Goal: Complete application form

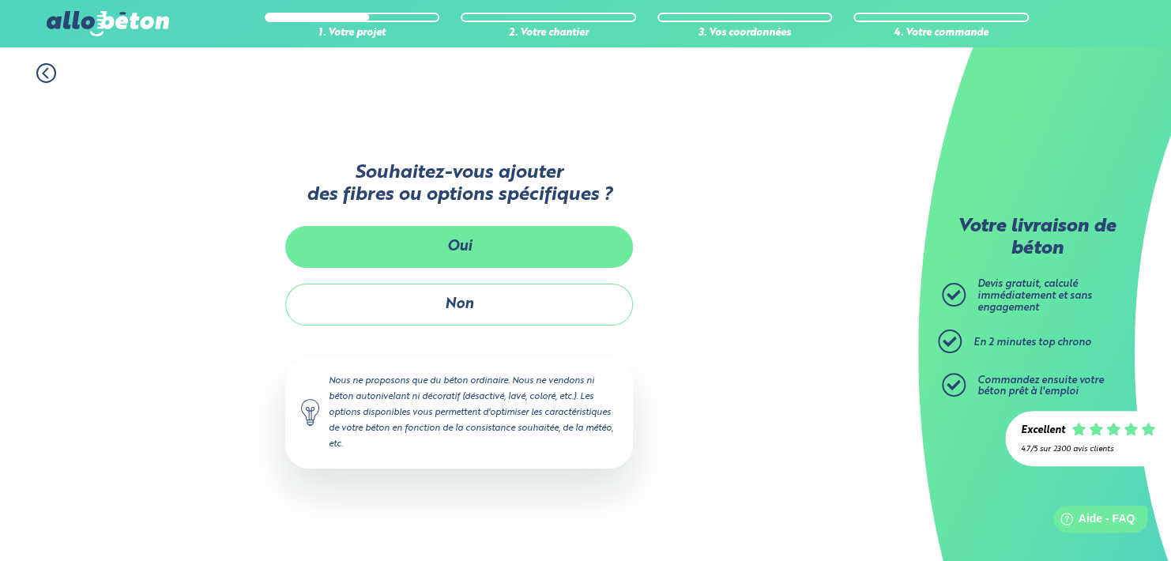
click at [472, 239] on button "Oui" at bounding box center [459, 247] width 348 height 42
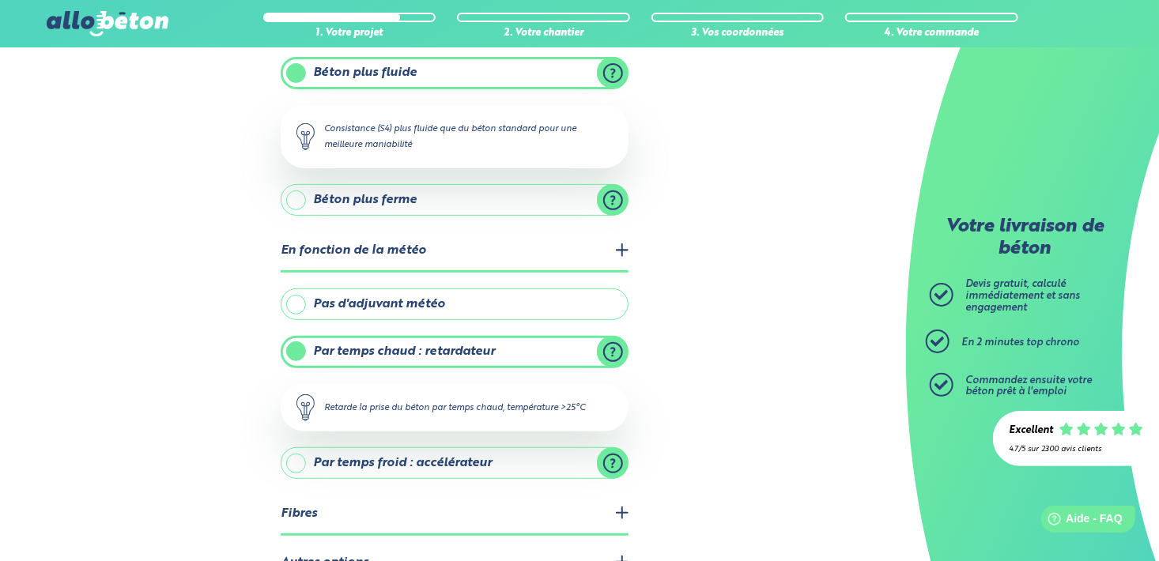
scroll to position [279, 0]
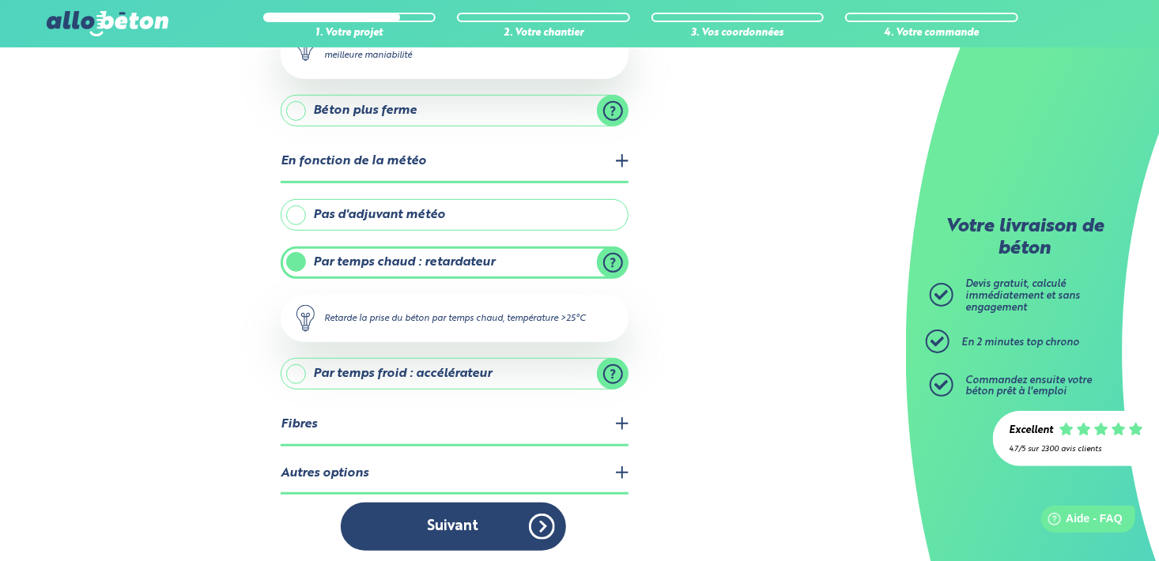
click at [314, 248] on label "Par temps chaud : retardateur" at bounding box center [455, 263] width 348 height 32
click at [0, 0] on input "Par temps chaud : retardateur" at bounding box center [0, 0] width 0 height 0
click at [421, 219] on label "Pas d'adjuvant météo" at bounding box center [455, 215] width 348 height 32
click at [0, 0] on input "Pas d'adjuvant météo" at bounding box center [0, 0] width 0 height 0
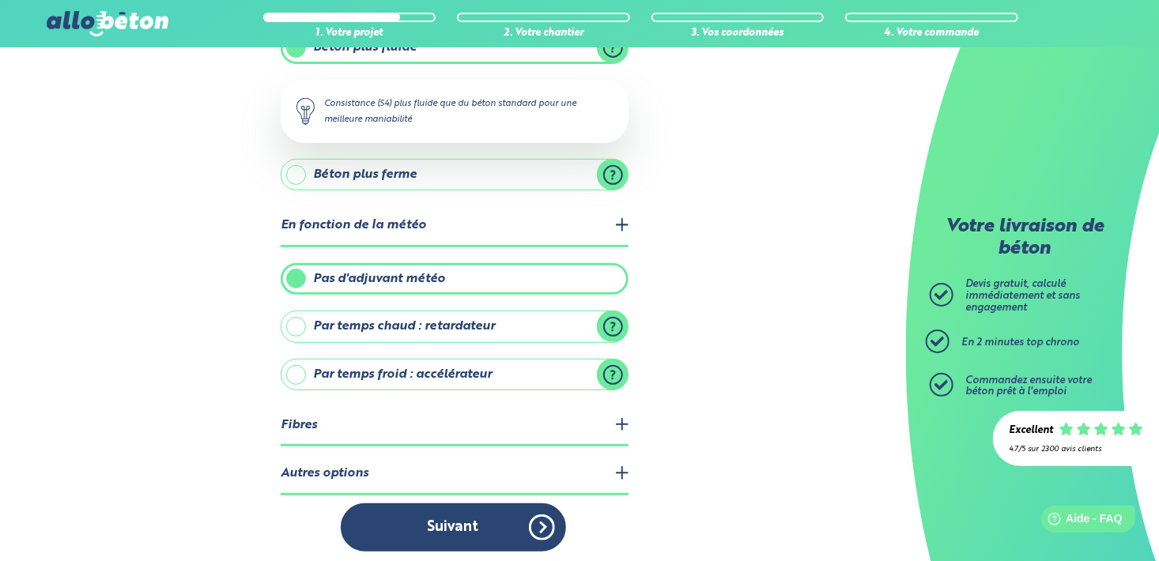
scroll to position [216, 0]
click at [620, 415] on legend "Fibres" at bounding box center [455, 425] width 348 height 40
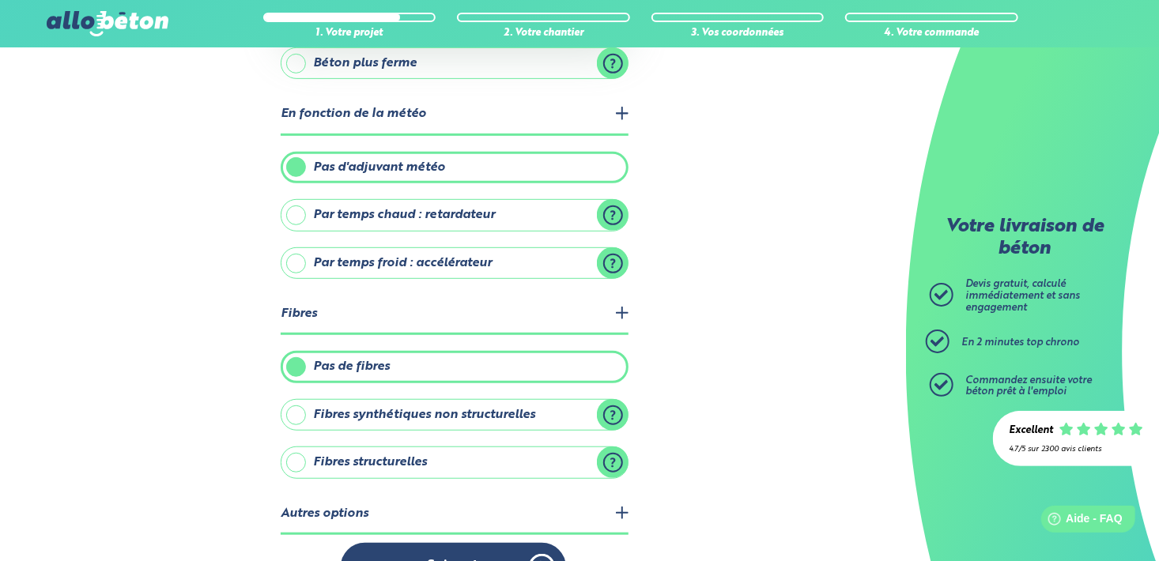
scroll to position [365, 0]
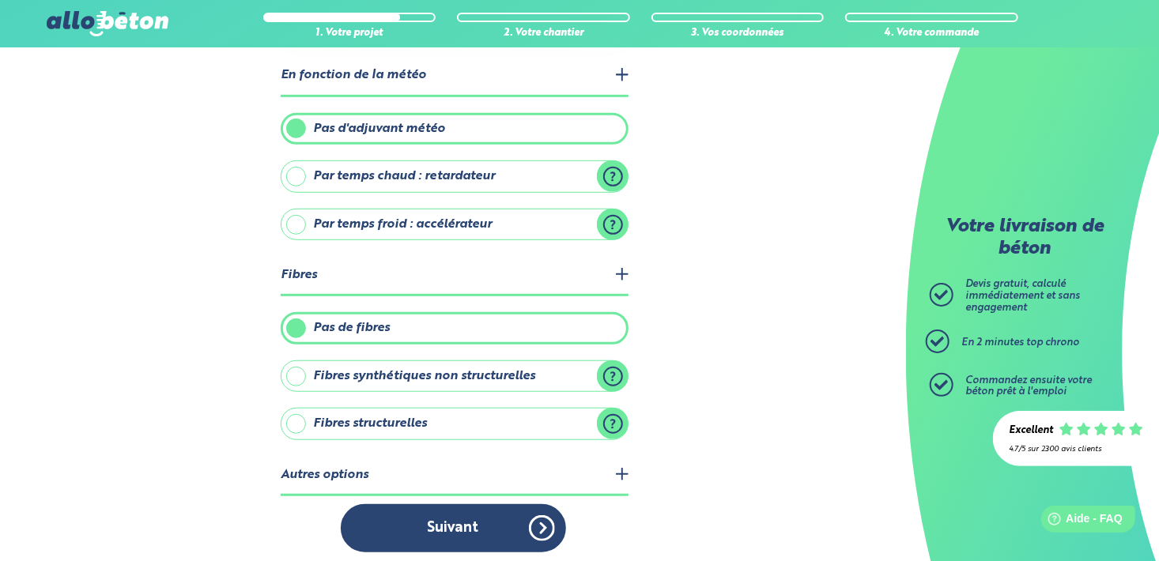
click at [609, 371] on label "Fibres synthétiques non structurelles" at bounding box center [455, 376] width 348 height 32
click at [0, 0] on input "Fibres synthétiques non structurelles" at bounding box center [0, 0] width 0 height 0
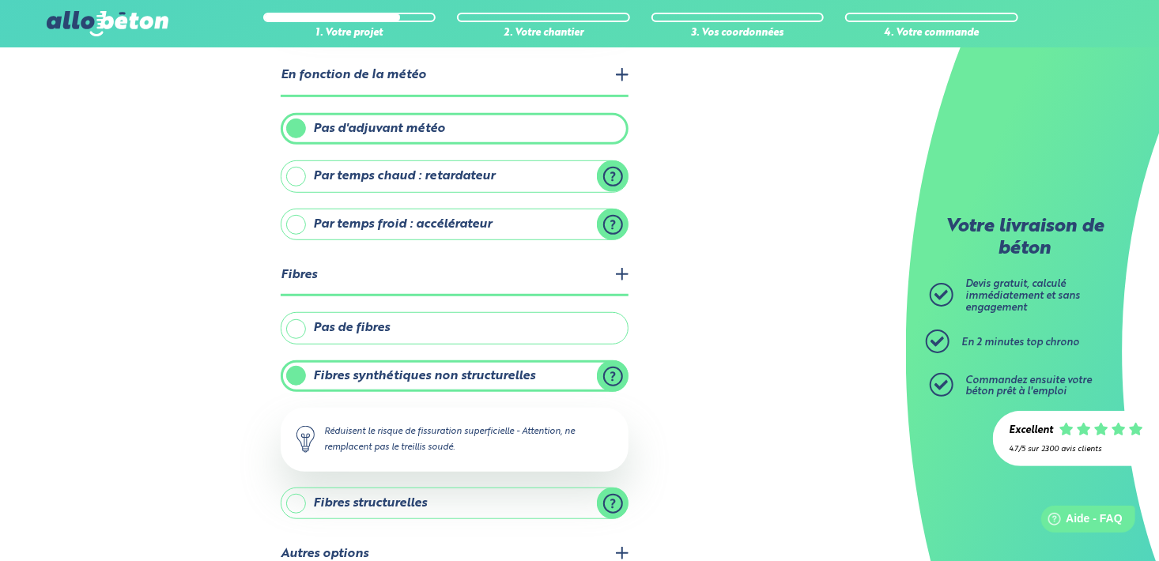
click at [703, 384] on div "1. Votre projet 2. Votre chantier 3. Vos coordonnées 4. Votre commande Quelles …" at bounding box center [453, 164] width 906 height 965
click at [202, 407] on div "1. Votre projet 2. Votre chantier 3. Vos coordonnées 4. Votre commande Quelles …" at bounding box center [453, 164] width 906 height 965
click at [609, 490] on label "Fibres structurelles" at bounding box center [455, 504] width 348 height 32
click at [0, 0] on input "Fibres structurelles" at bounding box center [0, 0] width 0 height 0
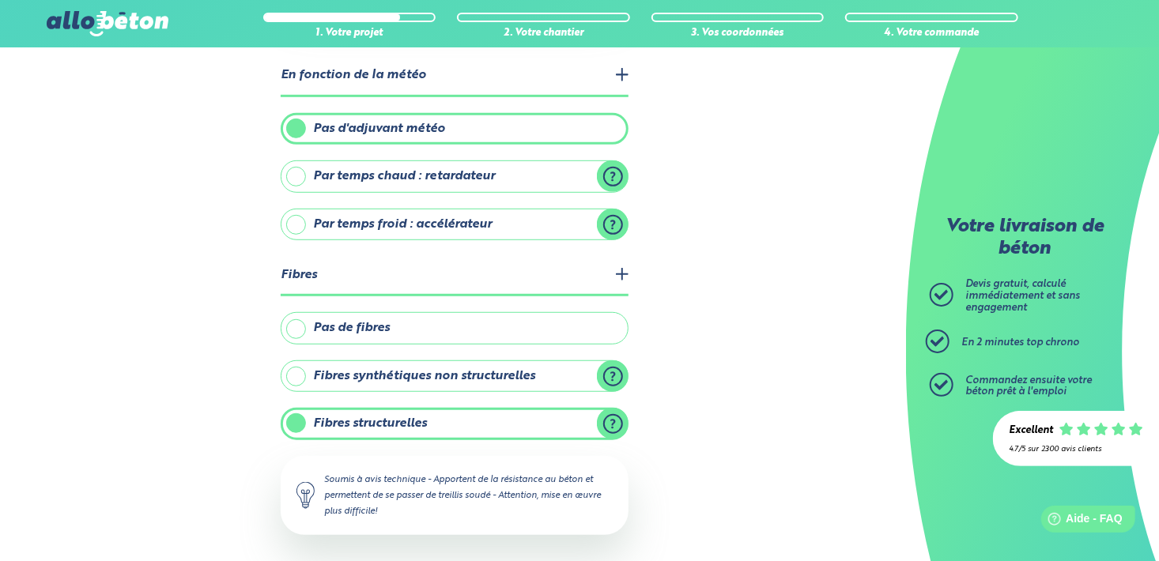
click at [285, 370] on label "Fibres synthétiques non structurelles" at bounding box center [455, 376] width 348 height 32
click at [0, 0] on input "Fibres synthétiques non structurelles" at bounding box center [0, 0] width 0 height 0
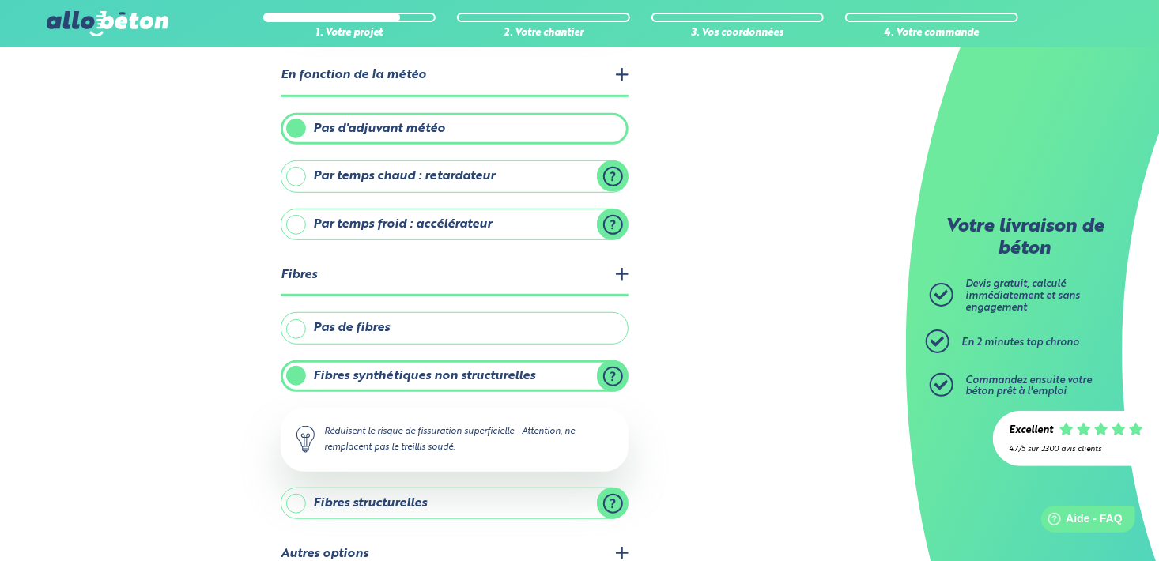
scroll to position [445, 0]
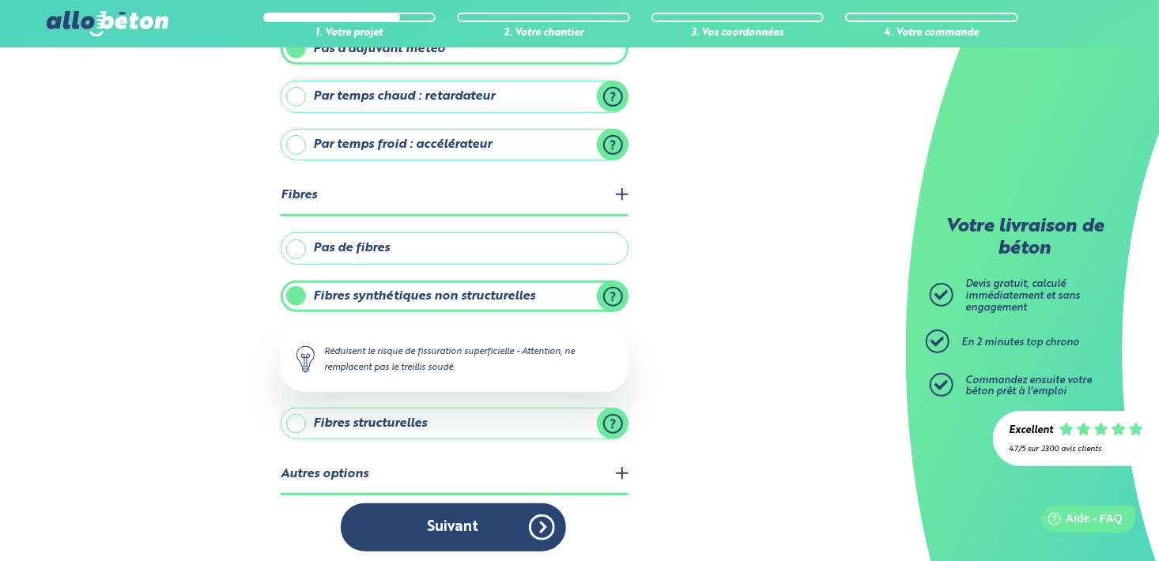
click at [621, 466] on legend "Autres options" at bounding box center [455, 475] width 348 height 40
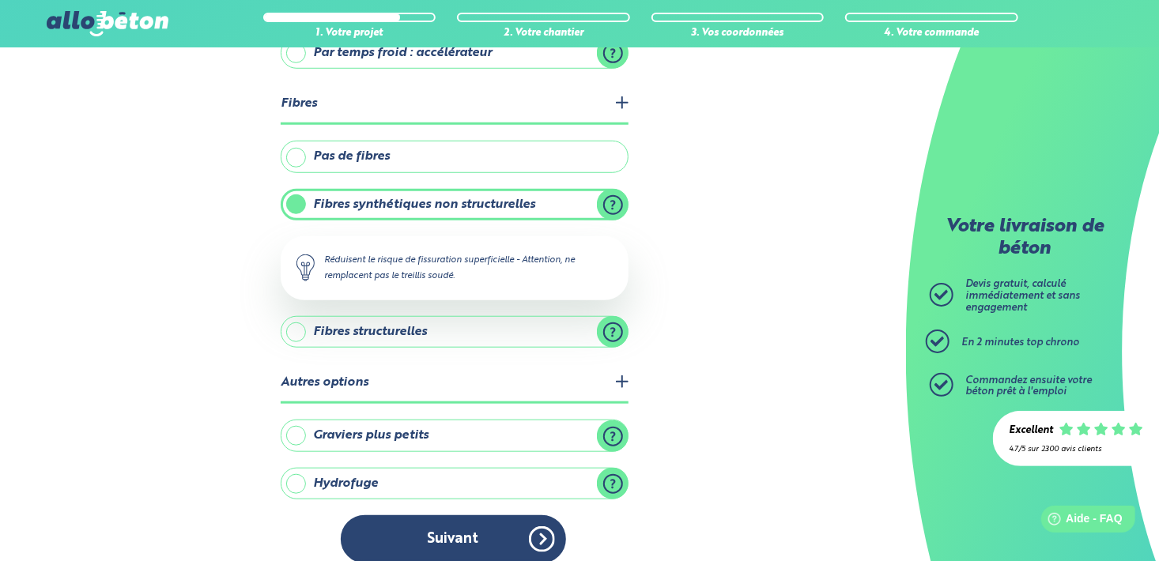
scroll to position [537, 0]
click at [296, 421] on label "Graviers plus petits" at bounding box center [455, 435] width 348 height 32
click at [0, 0] on input "Graviers plus petits" at bounding box center [0, 0] width 0 height 0
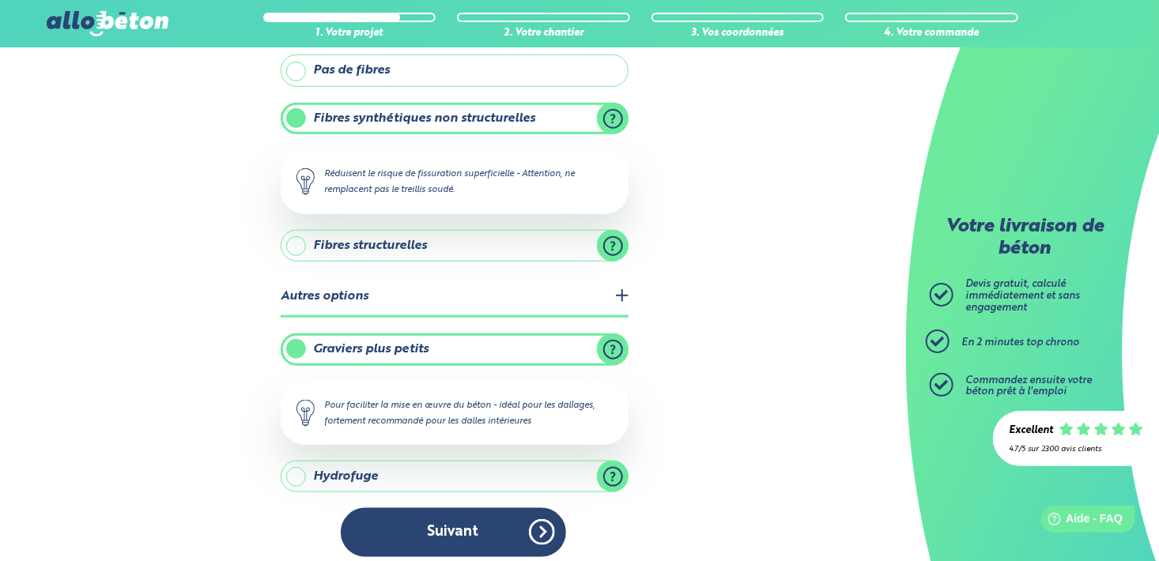
scroll to position [626, 0]
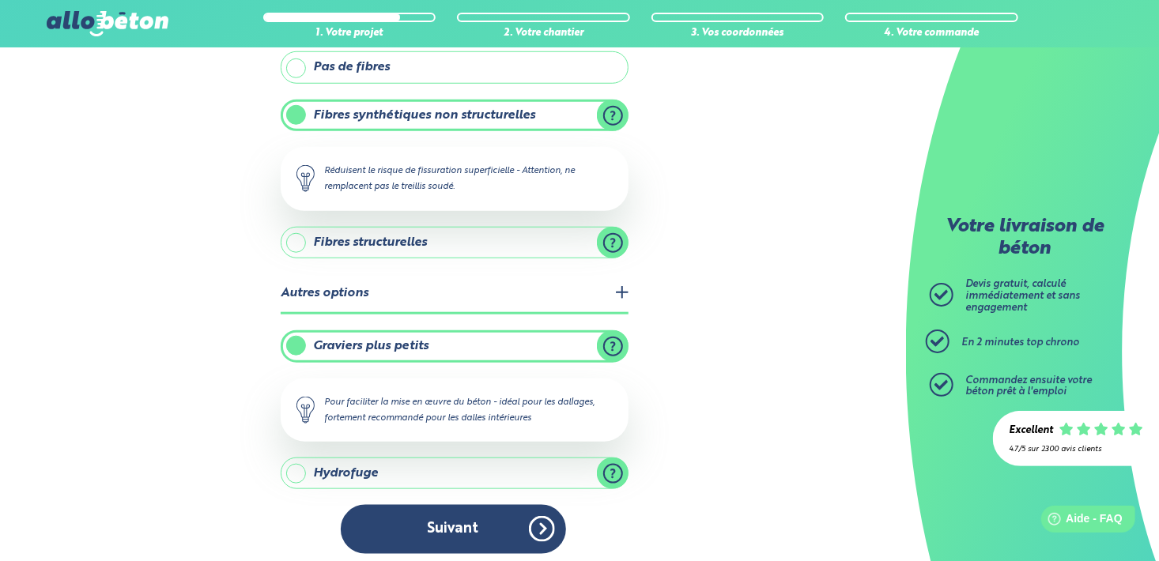
click at [296, 463] on label "Hydrofuge" at bounding box center [455, 474] width 348 height 32
click at [0, 0] on input "Hydrofuge" at bounding box center [0, 0] width 0 height 0
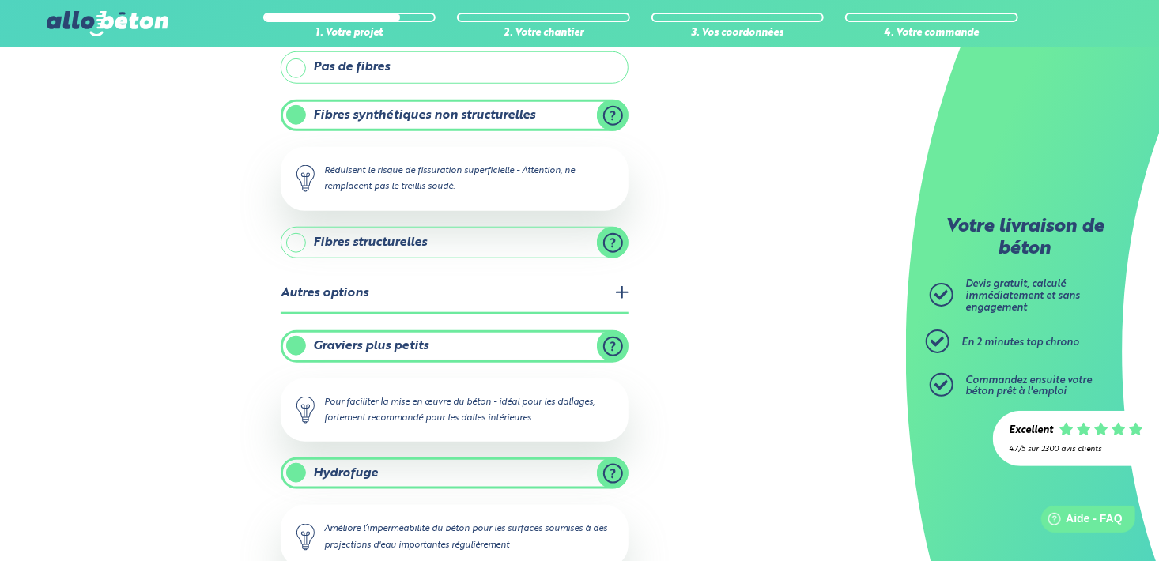
scroll to position [705, 0]
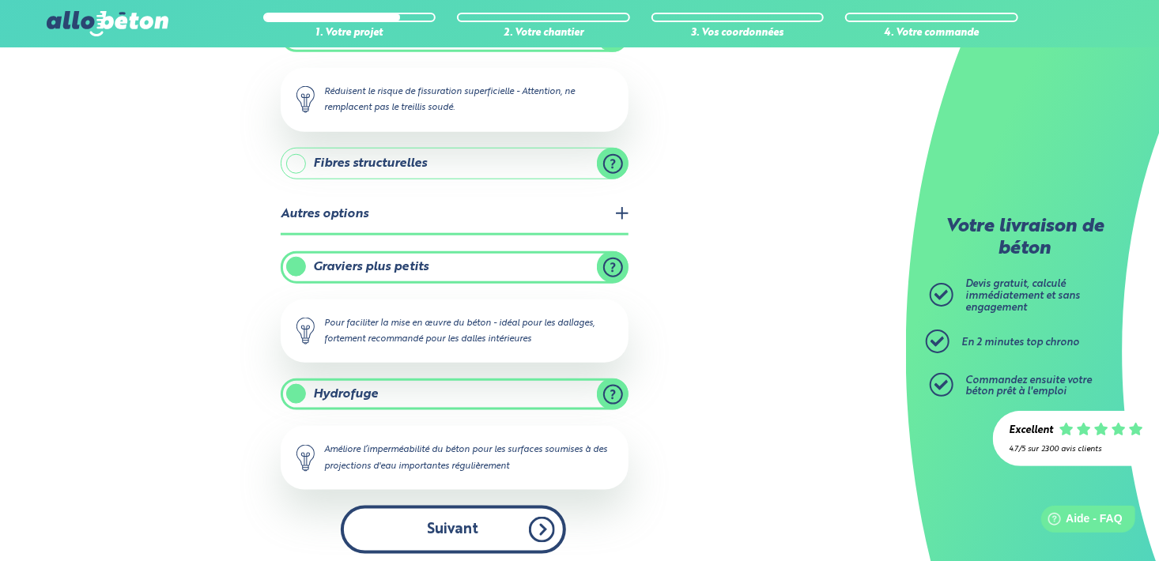
click at [428, 516] on button "Suivant" at bounding box center [453, 530] width 225 height 48
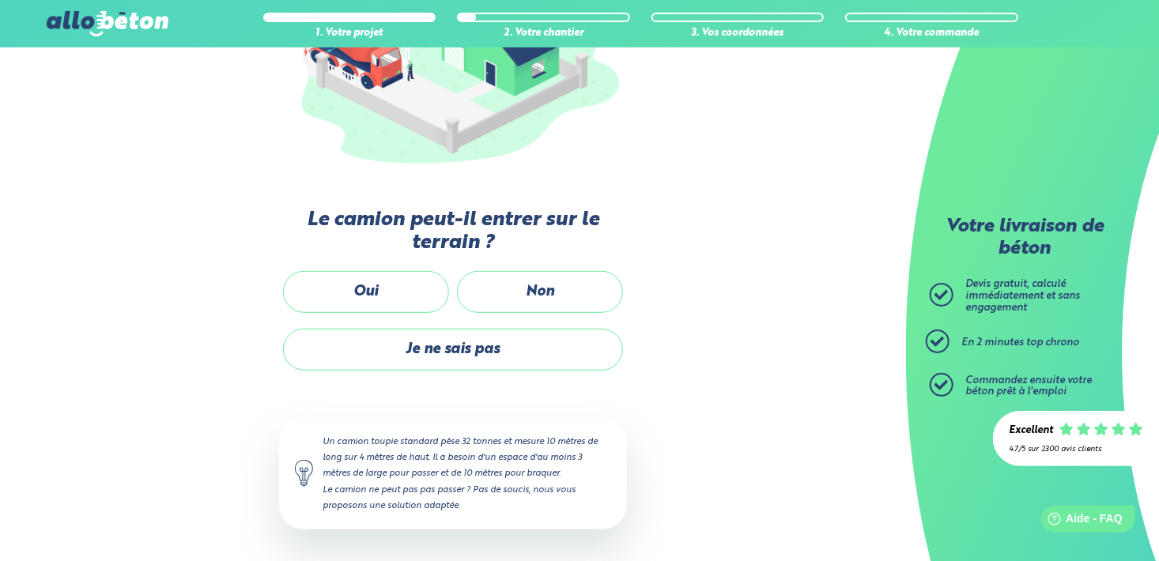
scroll to position [274, 0]
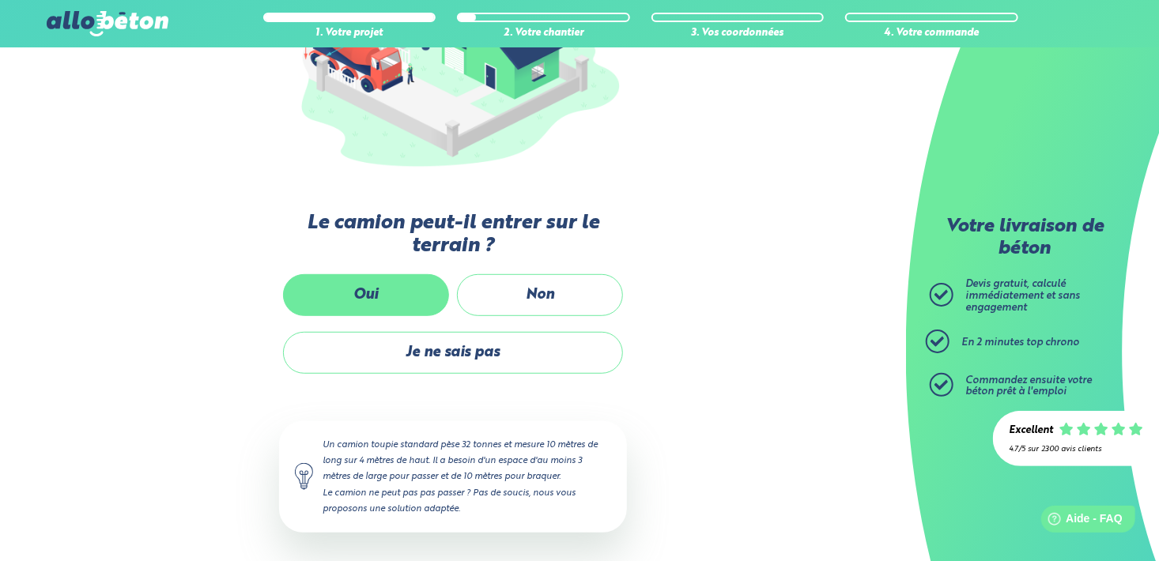
click at [402, 292] on label "Oui" at bounding box center [366, 295] width 166 height 42
click at [0, 0] on input "Oui" at bounding box center [0, 0] width 0 height 0
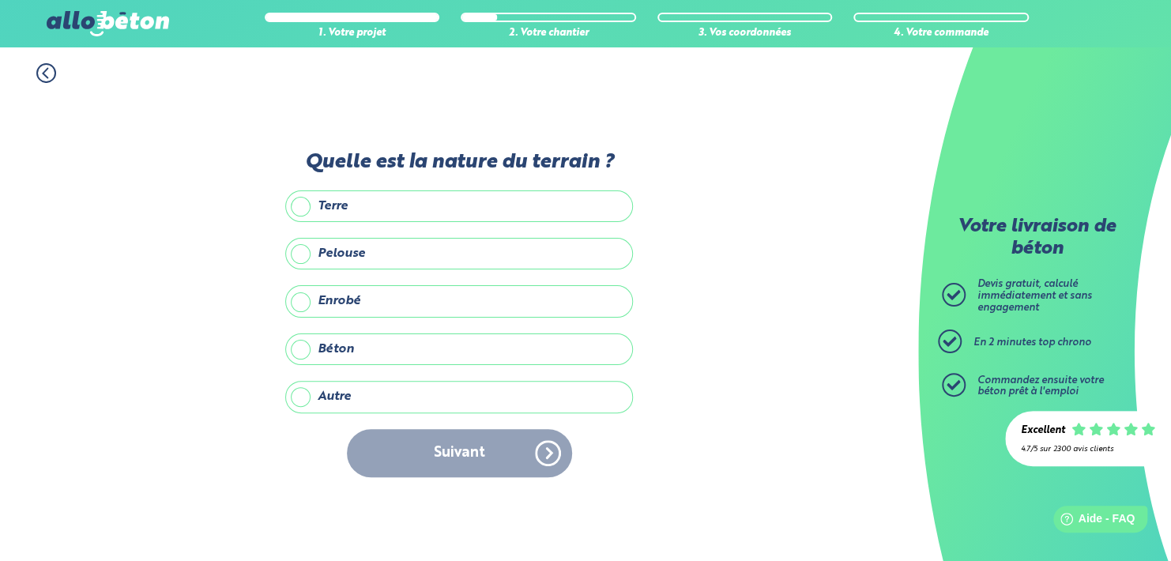
click at [311, 206] on label "Terre" at bounding box center [459, 206] width 348 height 32
click at [0, 0] on input "Terre" at bounding box center [0, 0] width 0 height 0
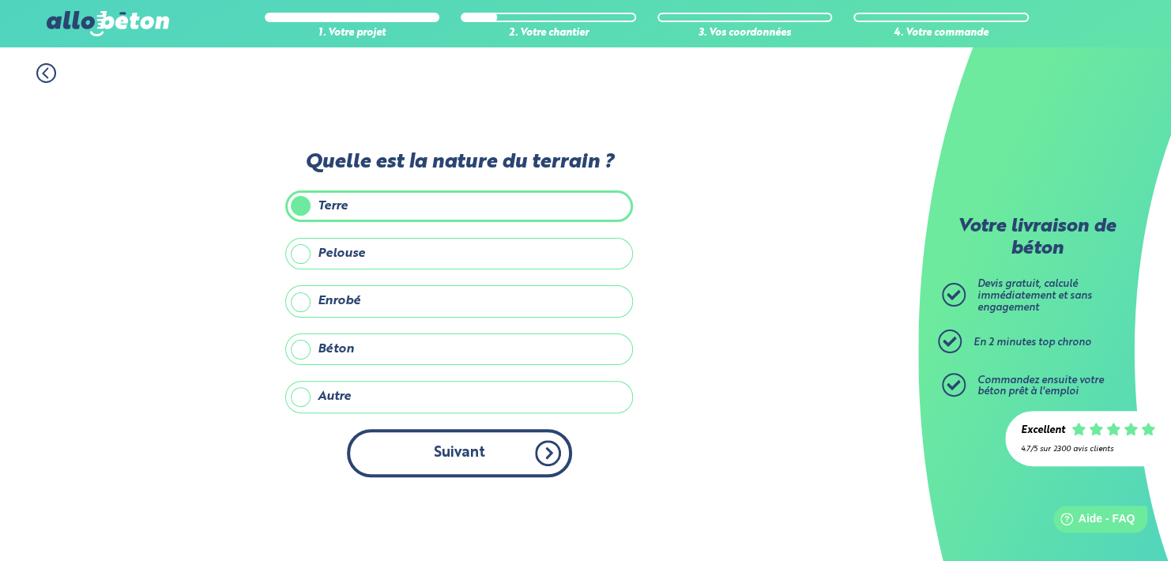
click at [444, 454] on button "Suivant" at bounding box center [459, 453] width 225 height 48
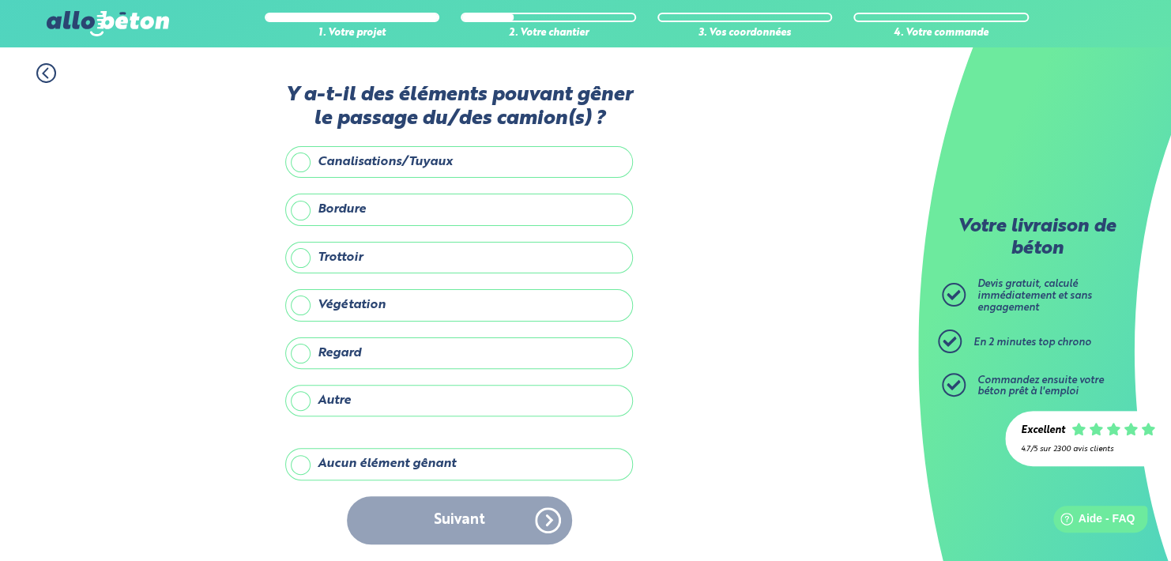
click at [338, 462] on label "Aucun élément gênant" at bounding box center [459, 464] width 348 height 32
click at [0, 0] on input "Aucun élément gênant" at bounding box center [0, 0] width 0 height 0
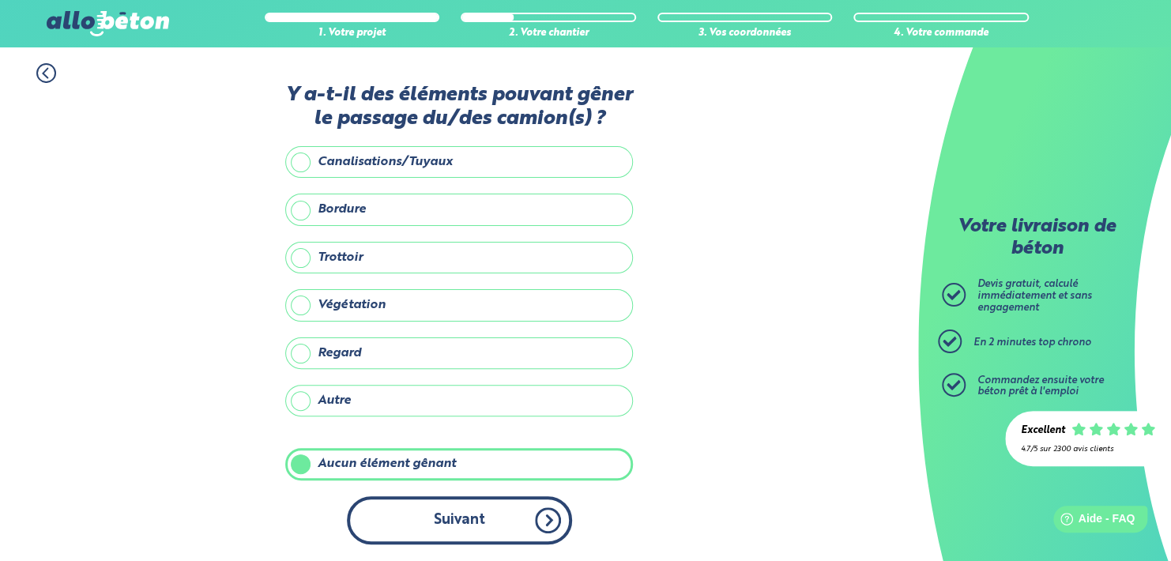
click at [441, 524] on button "Suivant" at bounding box center [459, 520] width 225 height 48
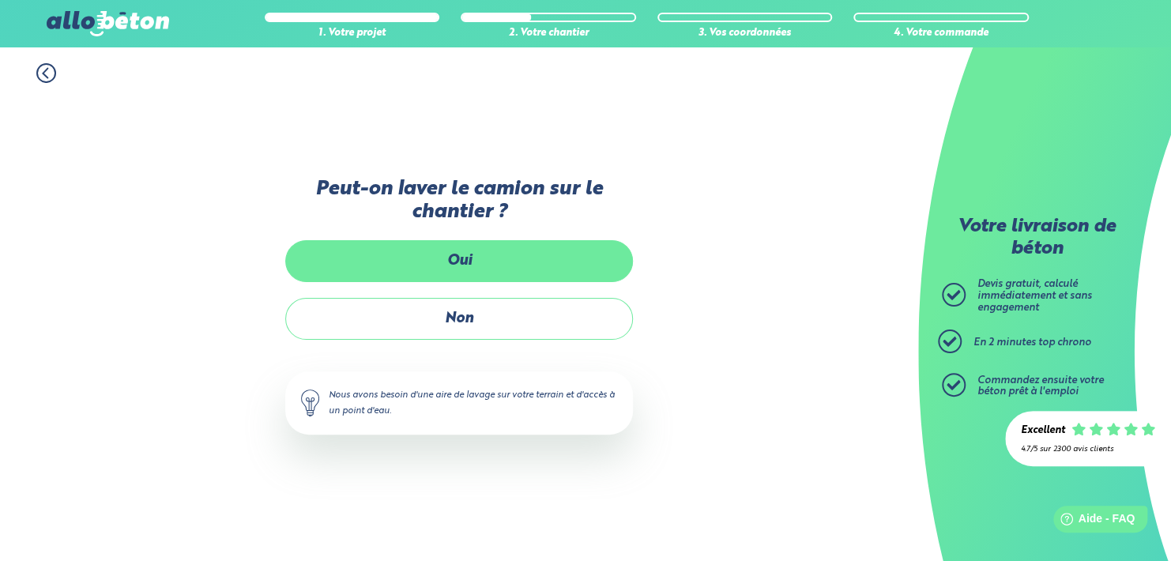
click at [482, 255] on label "Oui" at bounding box center [459, 261] width 348 height 42
click at [0, 0] on input "Oui" at bounding box center [0, 0] width 0 height 0
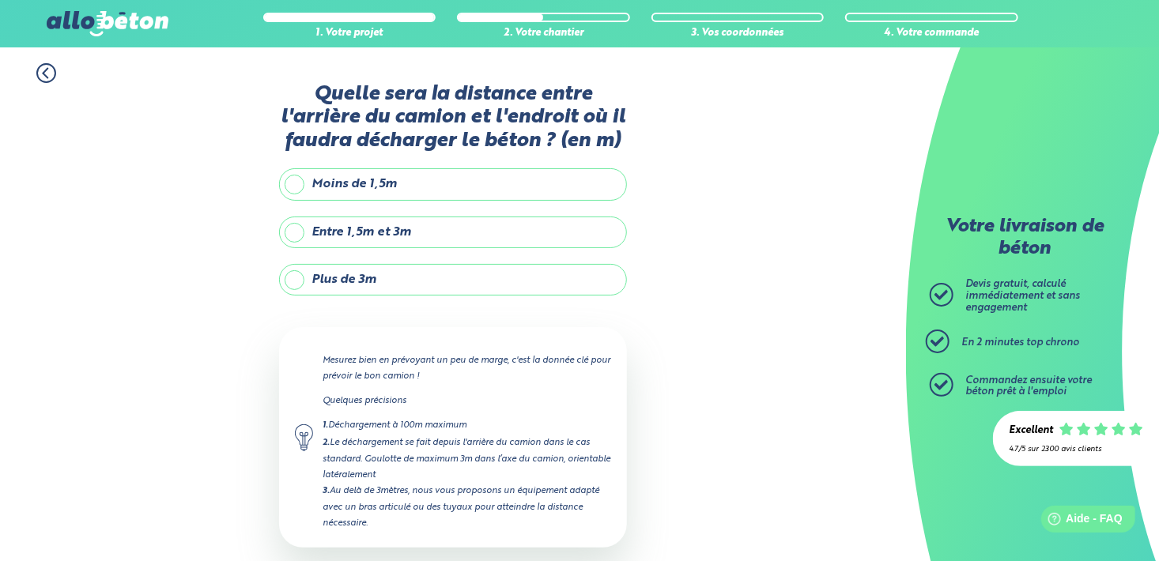
click at [297, 271] on label "Plus de 3m" at bounding box center [453, 280] width 348 height 32
click at [0, 0] on input "Plus de 3m" at bounding box center [0, 0] width 0 height 0
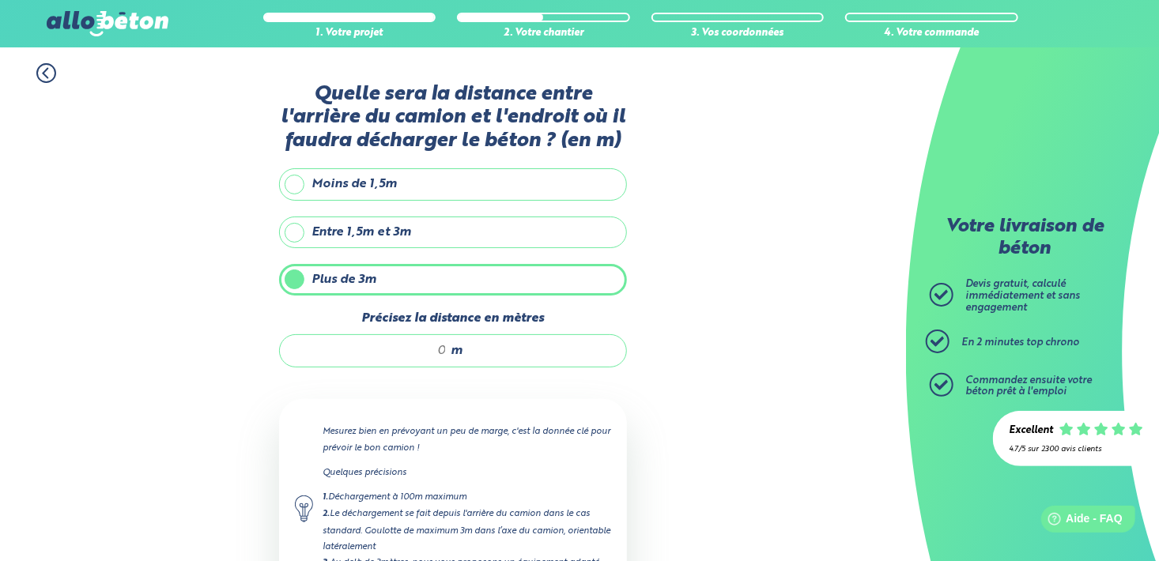
click at [445, 346] on input "Précisez la distance en mètres" at bounding box center [371, 351] width 151 height 16
type input "5"
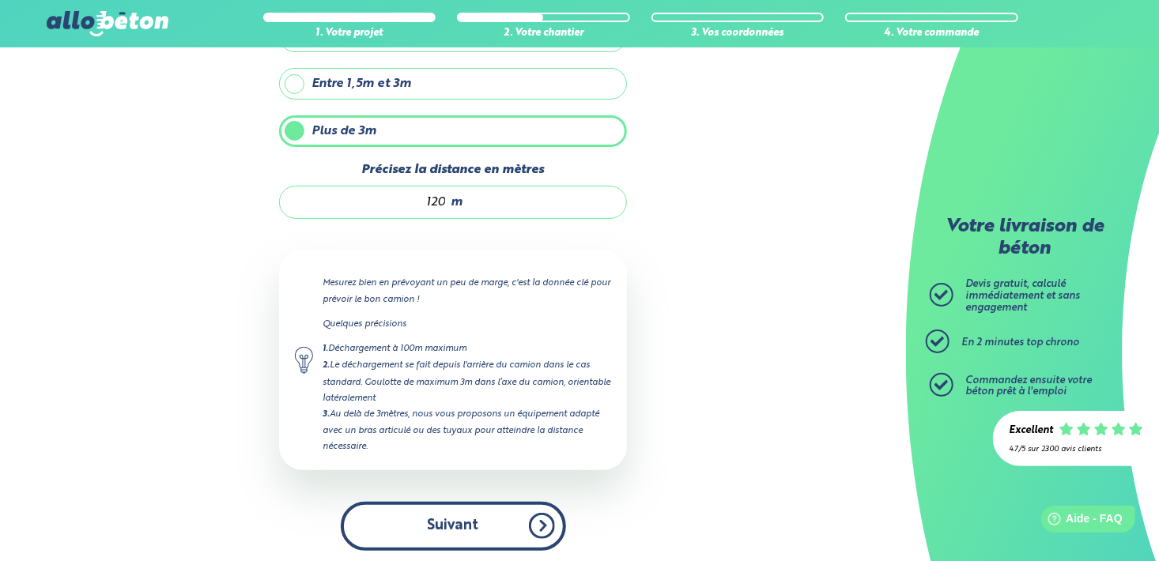
click at [434, 513] on button "Suivant" at bounding box center [453, 526] width 225 height 48
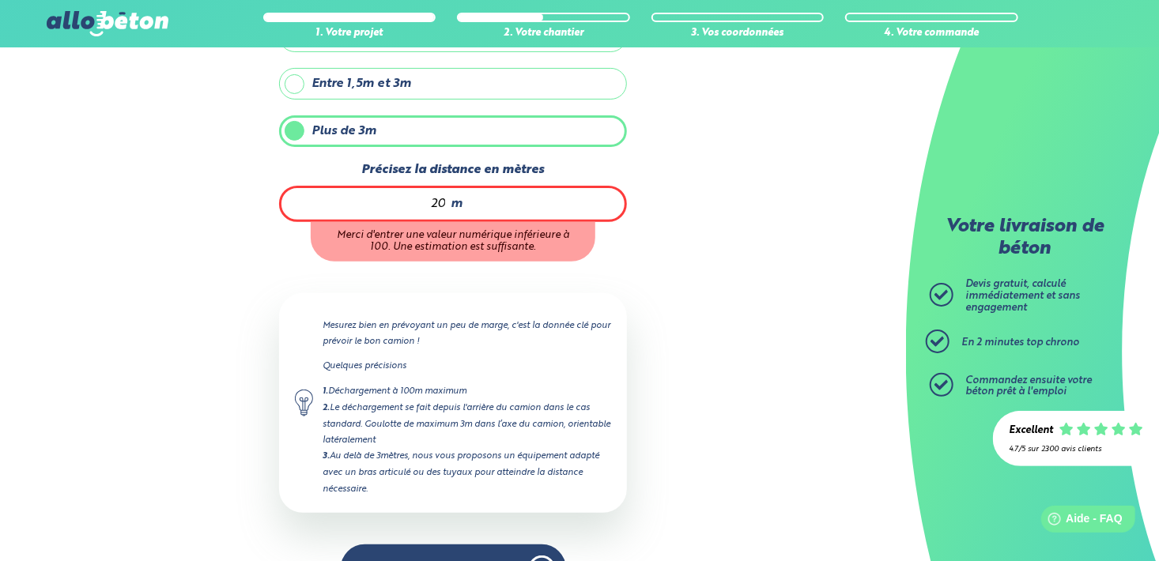
type input "20"
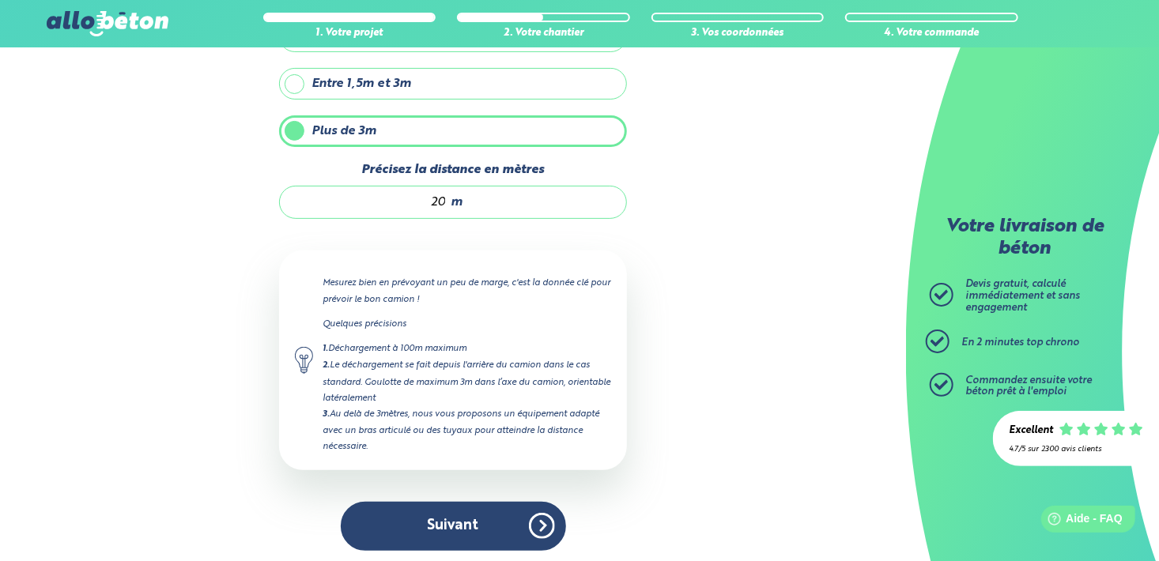
click at [744, 387] on div "1. Votre projet 2. Votre chantier 3. Vos coordonnées 4. Votre commande Quelle s…" at bounding box center [453, 233] width 906 height 668
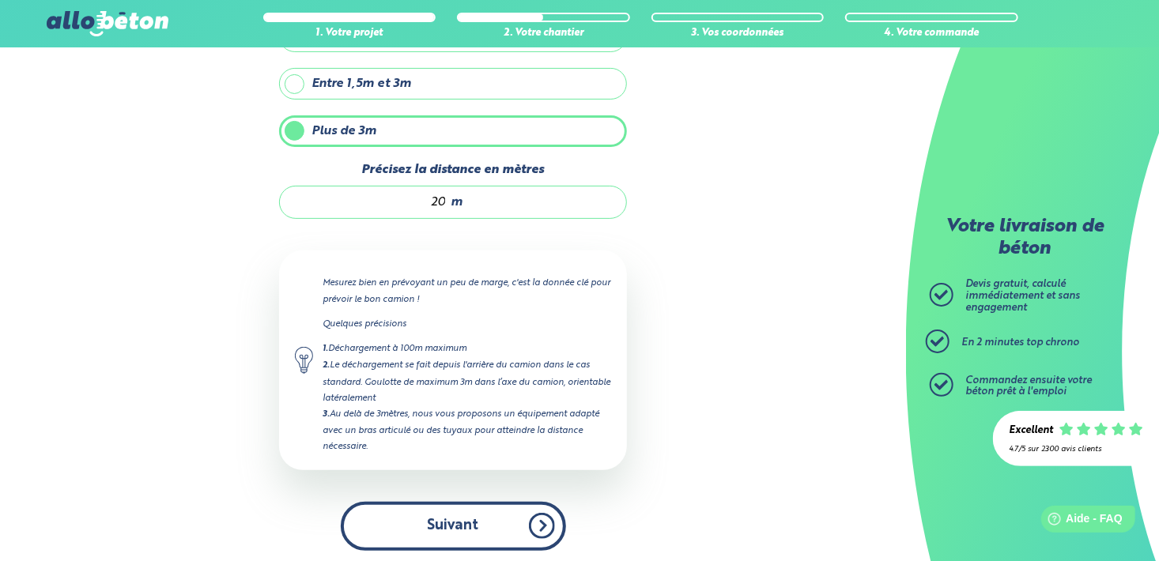
click at [454, 526] on button "Suivant" at bounding box center [453, 526] width 225 height 48
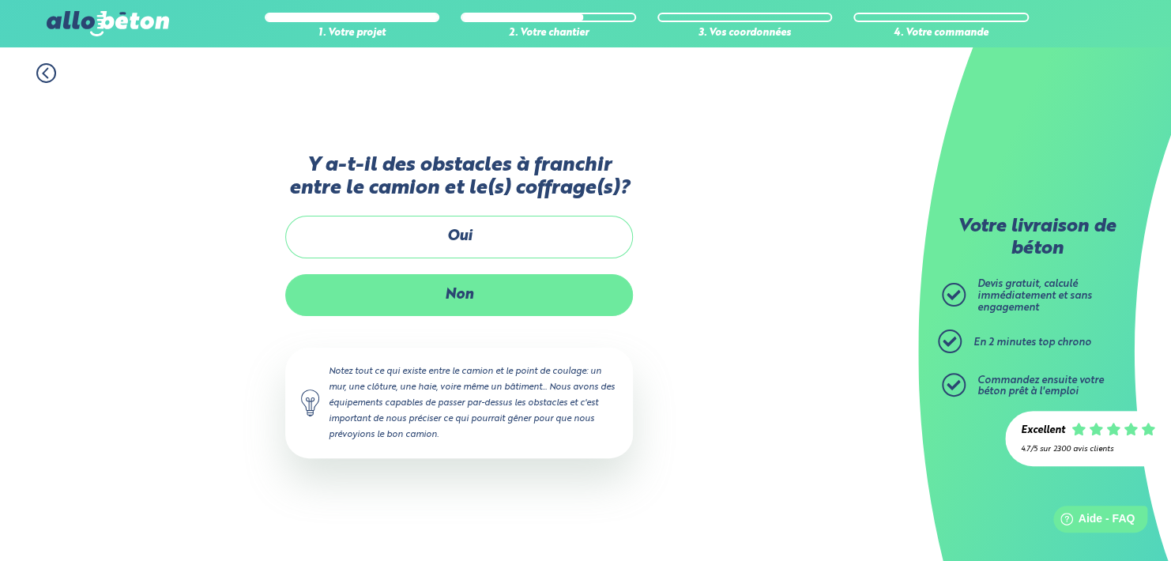
click at [468, 296] on label "Non" at bounding box center [459, 295] width 348 height 42
click at [0, 0] on input "Non" at bounding box center [0, 0] width 0 height 0
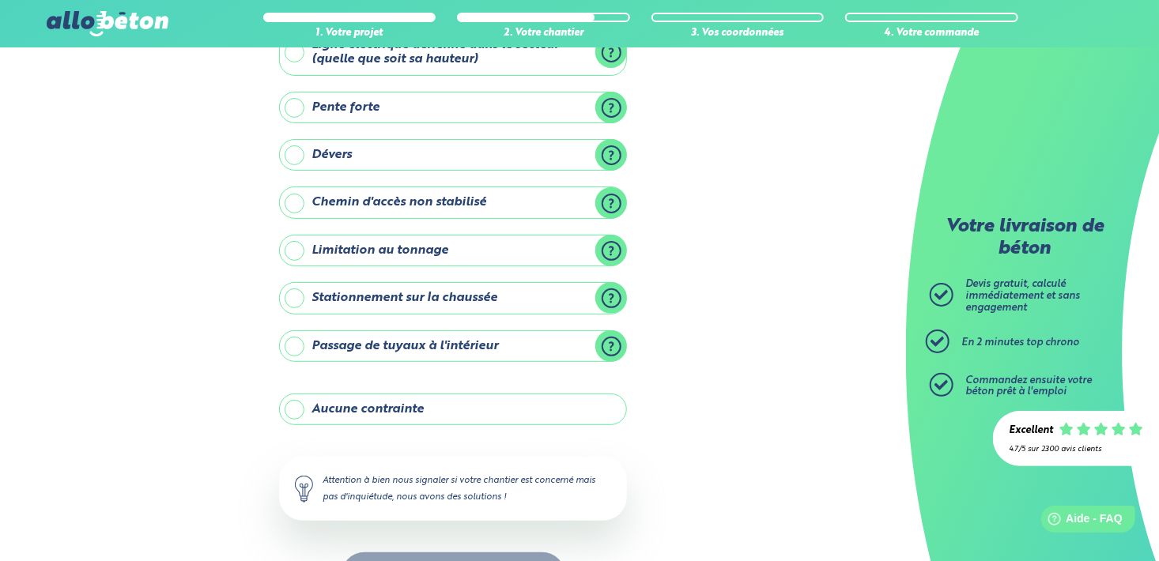
scroll to position [122, 0]
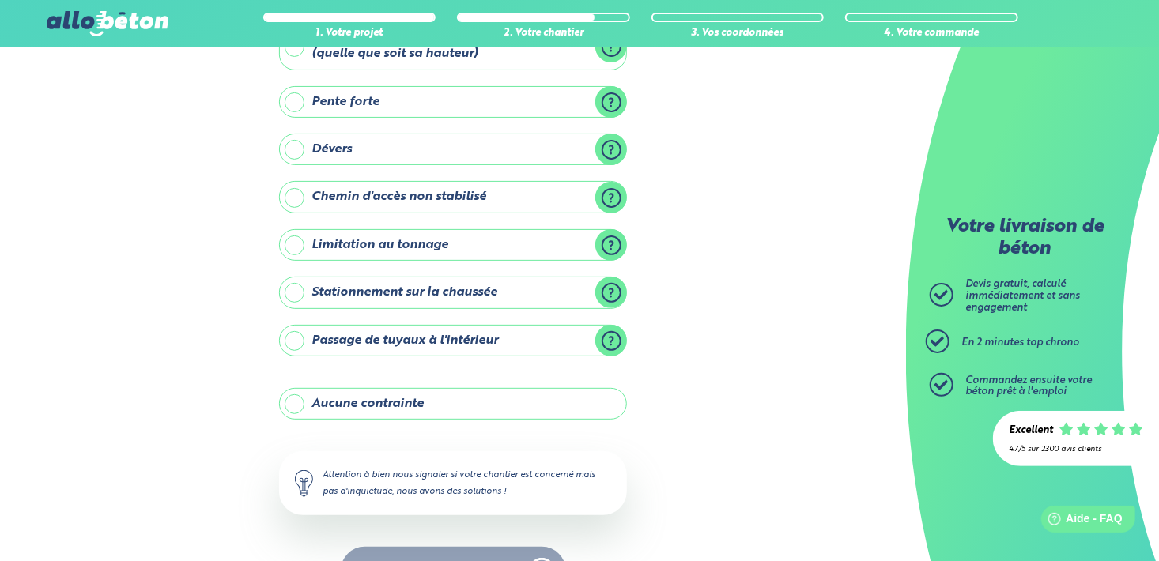
click at [311, 397] on label "Aucune contrainte" at bounding box center [453, 404] width 348 height 32
click at [0, 0] on input "Aucune contrainte" at bounding box center [0, 0] width 0 height 0
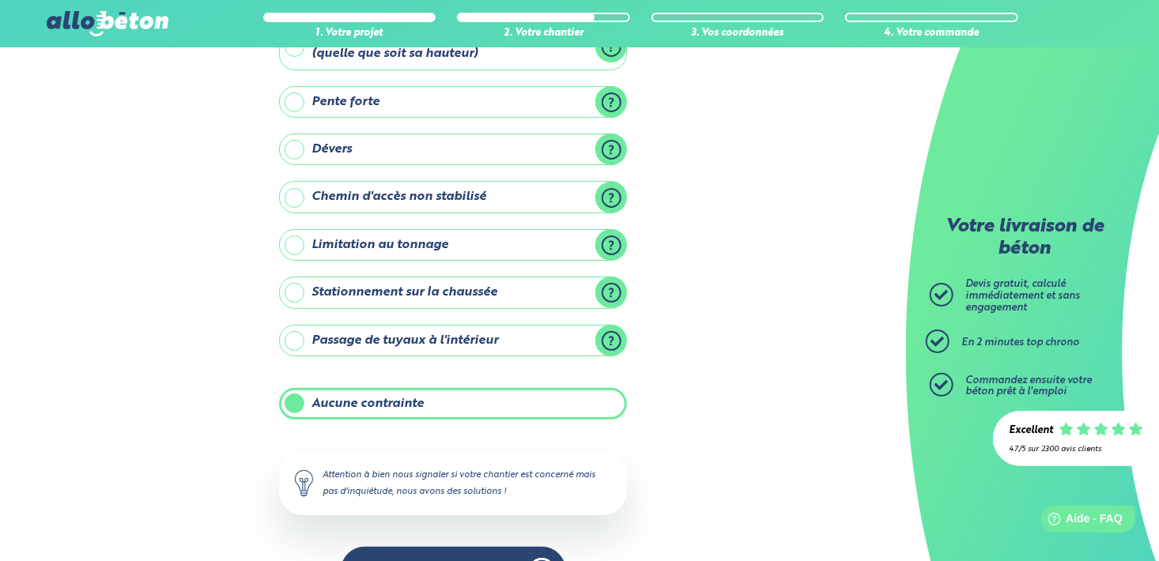
scroll to position [168, 0]
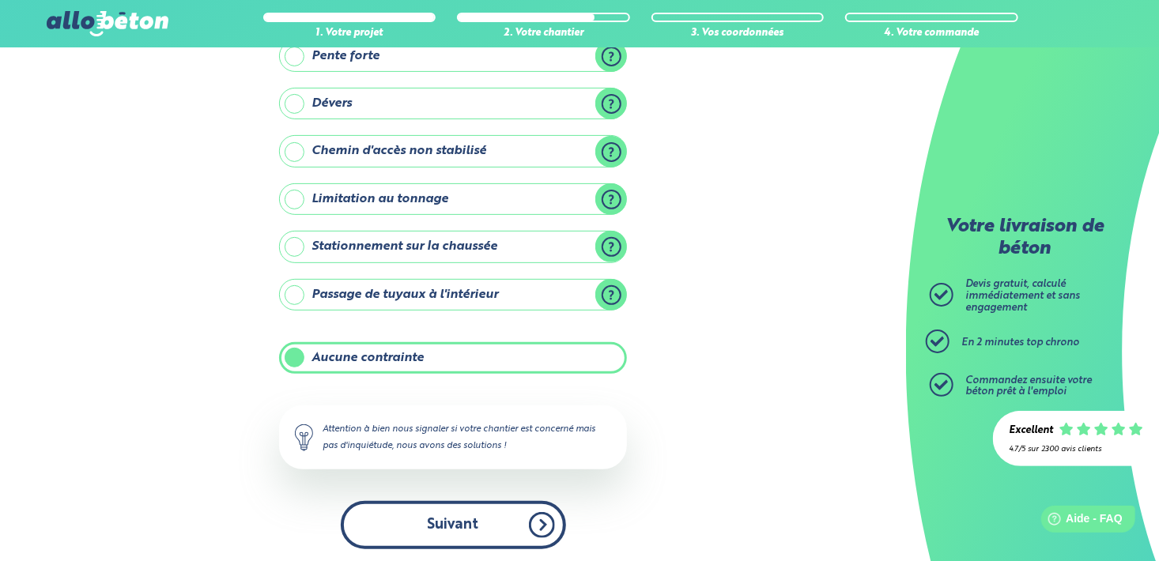
click at [458, 515] on button "Suivant" at bounding box center [453, 525] width 225 height 48
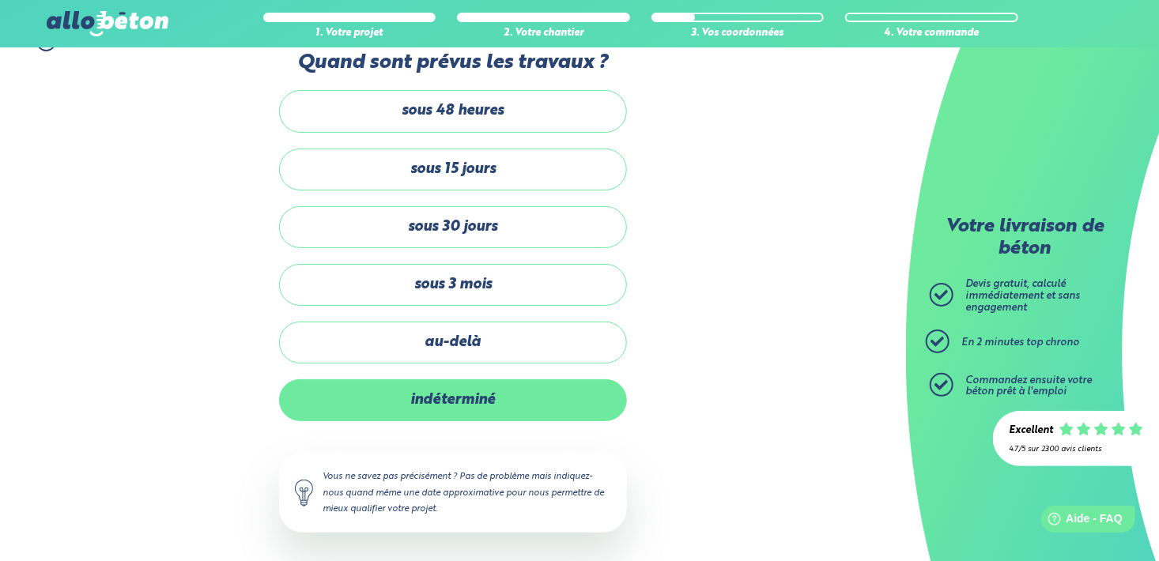
click at [443, 400] on label "indéterminé" at bounding box center [453, 400] width 348 height 42
click at [0, 0] on input "indéterminé" at bounding box center [0, 0] width 0 height 0
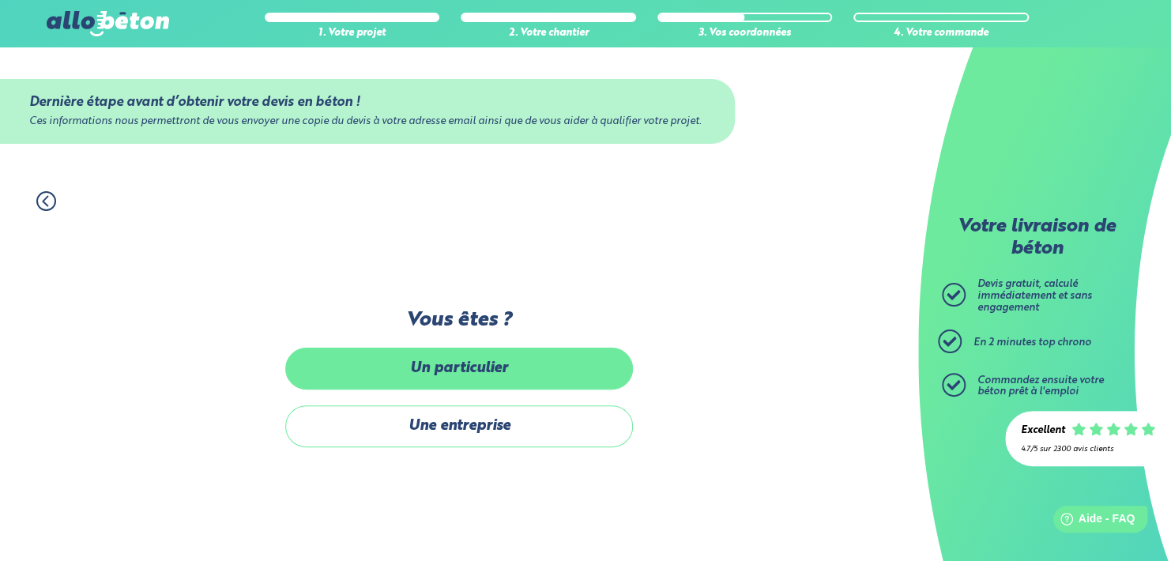
click at [453, 360] on label "Un particulier" at bounding box center [459, 369] width 348 height 42
click at [0, 0] on input "Un particulier" at bounding box center [0, 0] width 0 height 0
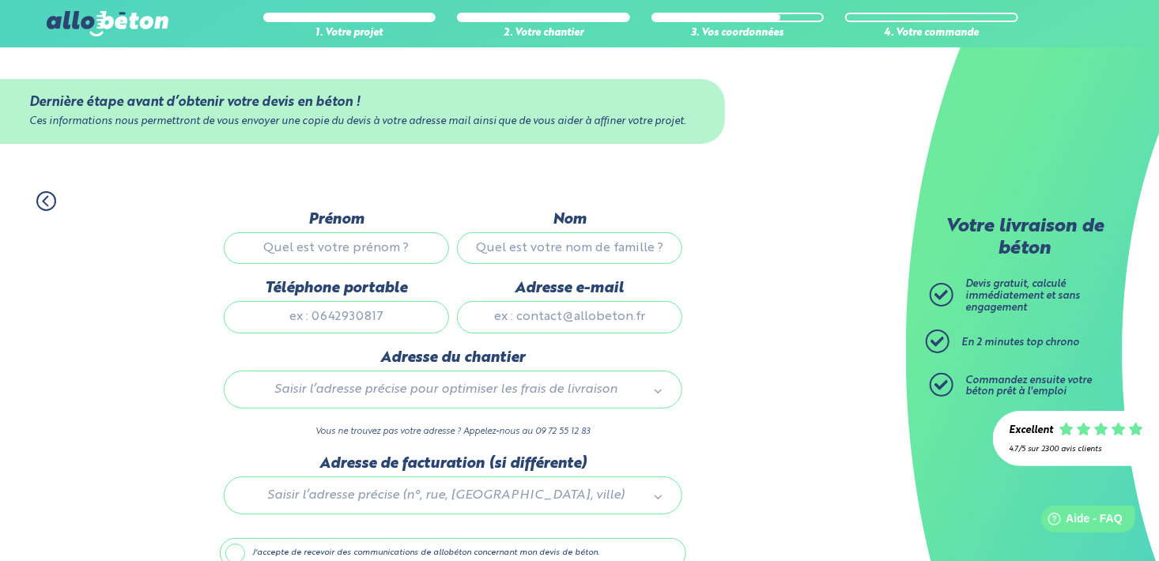
click at [367, 239] on input "Prénom" at bounding box center [336, 248] width 225 height 32
type input "Laure"
click at [595, 247] on input "Nom" at bounding box center [569, 248] width 225 height 32
type input "AUGIER"
click at [374, 322] on input "Téléphone portable" at bounding box center [336, 317] width 225 height 32
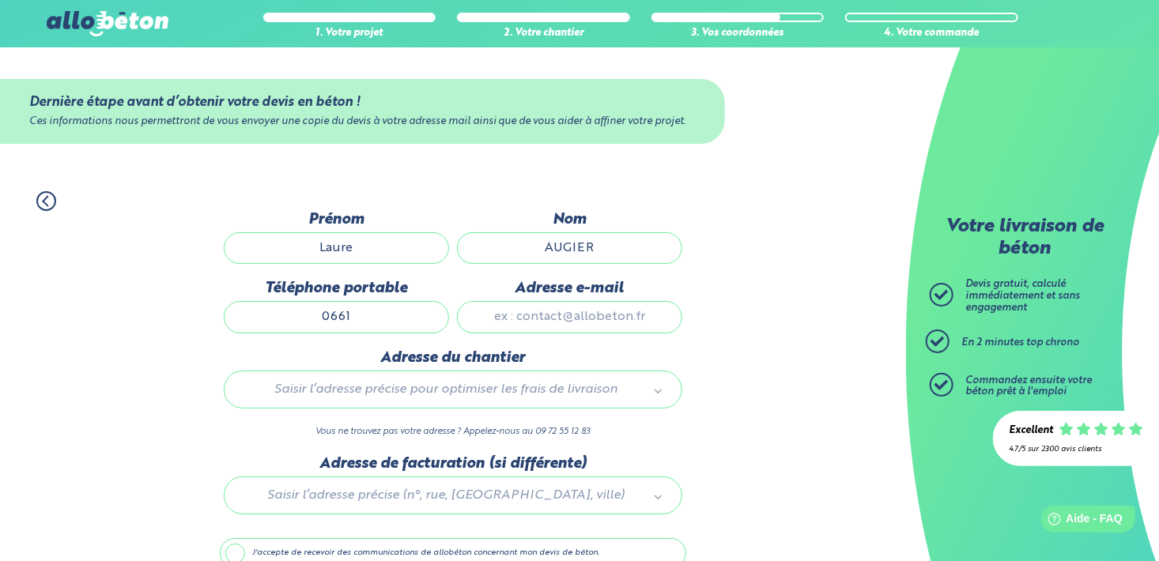
type input "0661953059"
click at [579, 319] on input "Adresse e-mail" at bounding box center [569, 317] width 225 height 32
type input "laure83560@gmail.com"
type input "1682 route de Manosque"
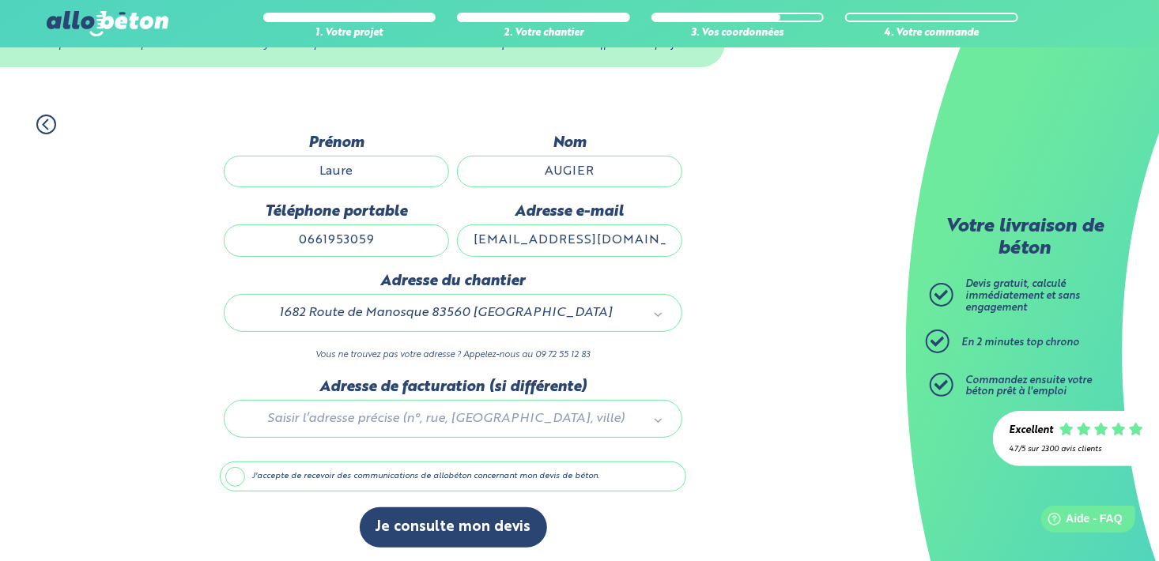
click at [239, 467] on label "J'accepte de recevoir des communications de allobéton concernant mon devis de b…" at bounding box center [453, 477] width 466 height 30
click at [0, 0] on input "J'accepte de recevoir des communications de allobéton concernant mon devis de b…" at bounding box center [0, 0] width 0 height 0
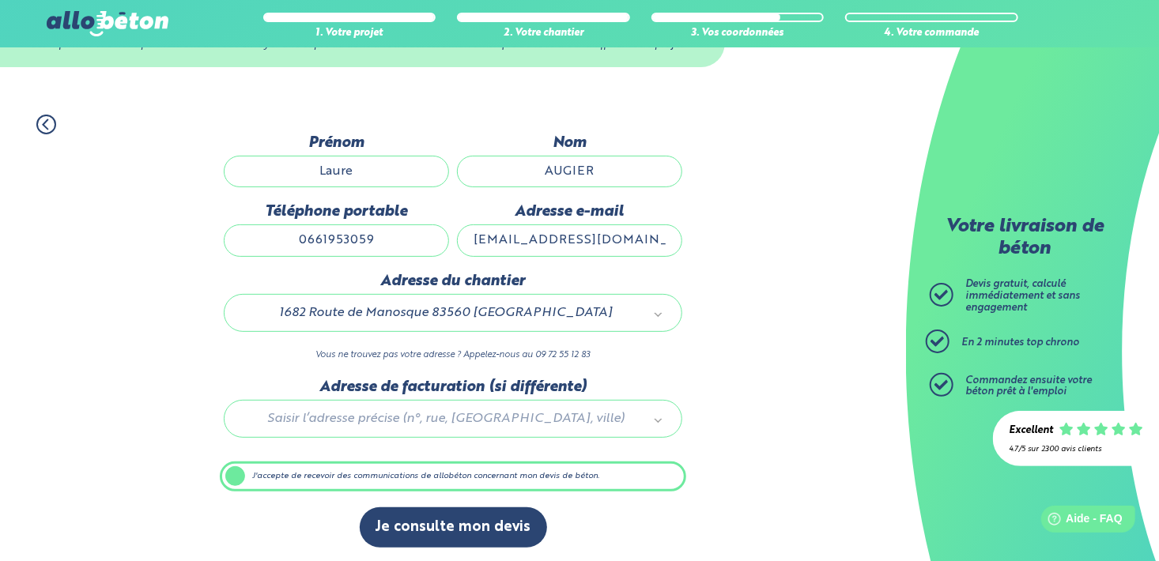
scroll to position [76, 0]
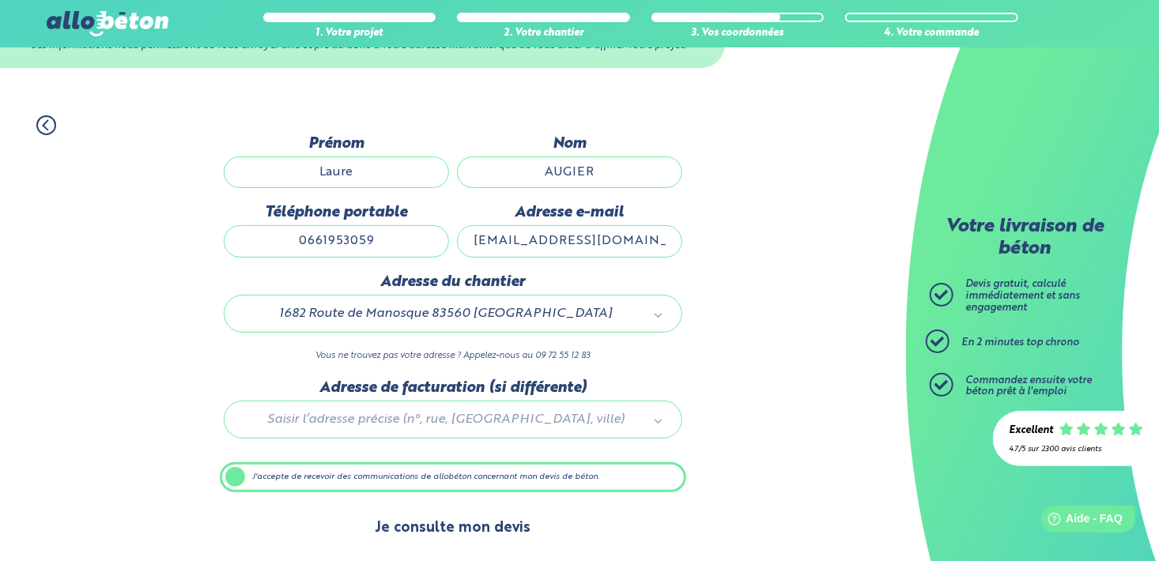
click at [459, 528] on button "Je consulte mon devis" at bounding box center [453, 528] width 187 height 40
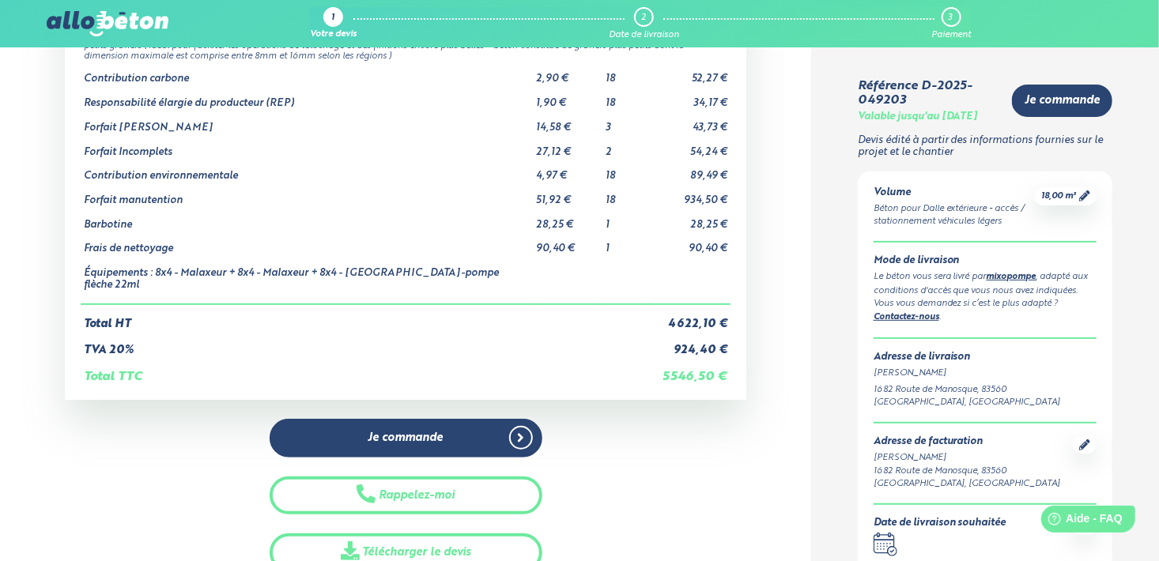
scroll to position [231, 0]
